Goal: Task Accomplishment & Management: Complete application form

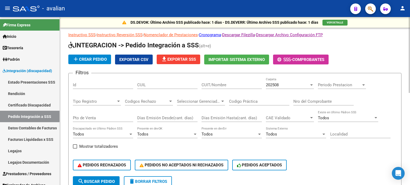
click at [218, 83] on input "CUIT/Nombre" at bounding box center [231, 85] width 60 height 5
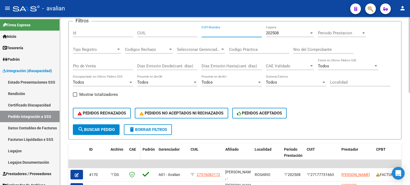
scroll to position [53, 0]
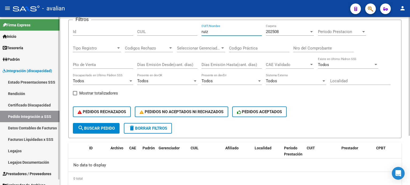
type input "ruiz"
drag, startPoint x: 11, startPoint y: 148, endPoint x: 49, endPoint y: 124, distance: 45.2
click at [11, 148] on link "Legajos" at bounding box center [30, 150] width 60 height 11
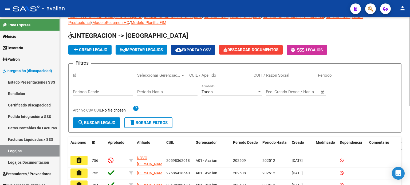
scroll to position [53, 0]
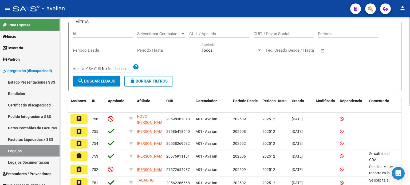
click at [202, 32] on input "CUIL / Apellido" at bounding box center [219, 33] width 60 height 5
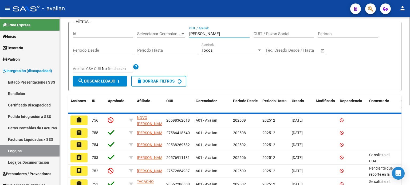
scroll to position [43, 0]
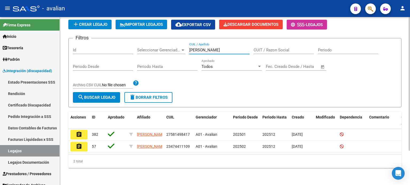
type input "[PERSON_NAME]"
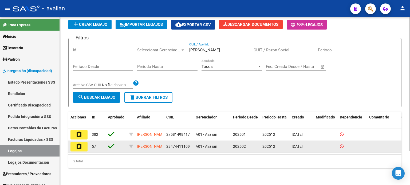
click at [84, 144] on button "assignment" at bounding box center [78, 147] width 17 height 10
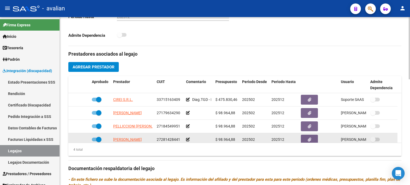
scroll to position [178, 0]
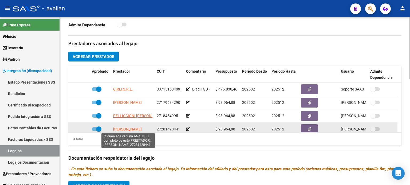
click at [128, 130] on span "[PERSON_NAME]" at bounding box center [127, 129] width 29 height 4
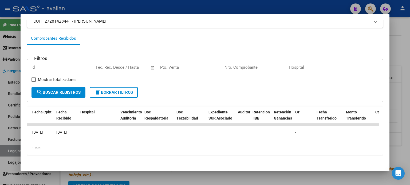
scroll to position [0, 0]
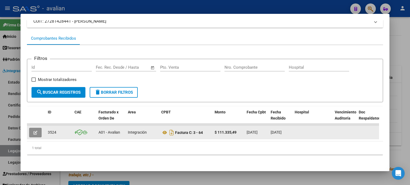
click at [33, 132] on button "button" at bounding box center [35, 133] width 13 height 10
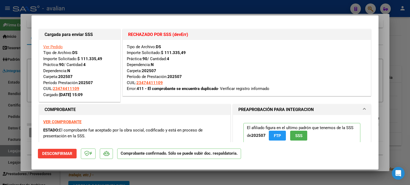
type input "$ 0,00"
